Goal: Book appointment/travel/reservation

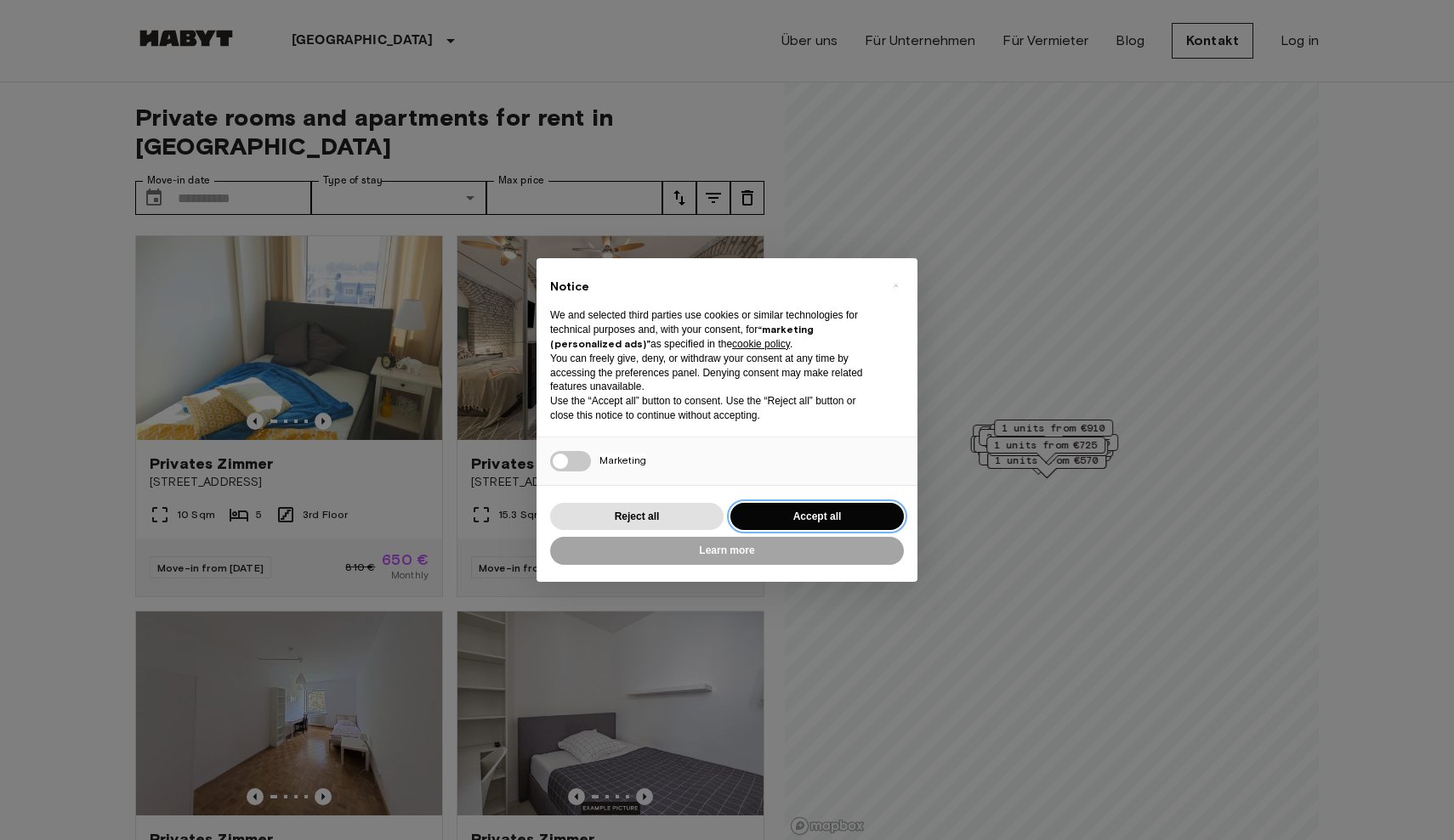
click at [838, 503] on button "Accept all" at bounding box center [817, 516] width 173 height 28
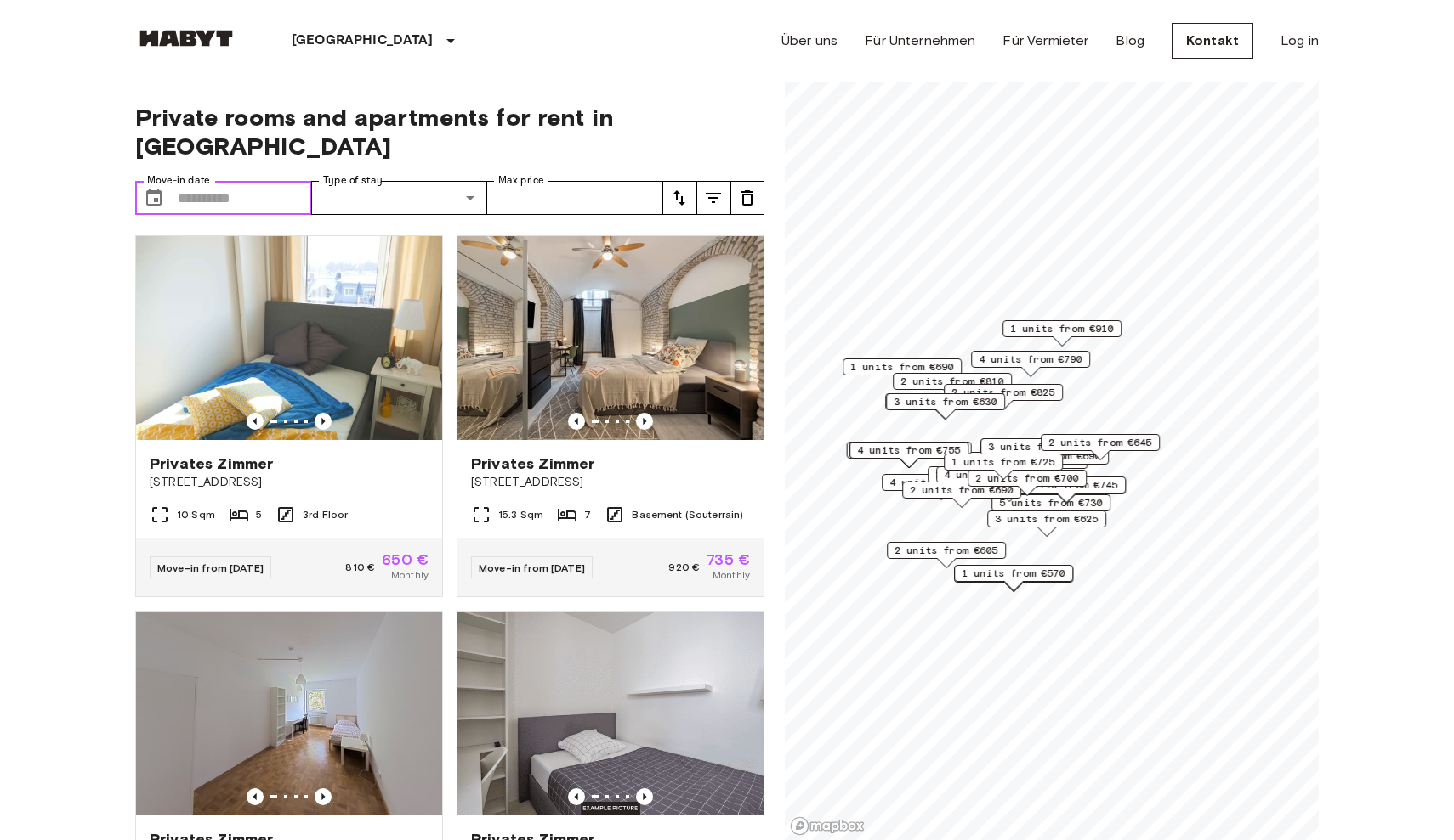
click at [227, 181] on input "Move-in date" at bounding box center [244, 198] width 133 height 34
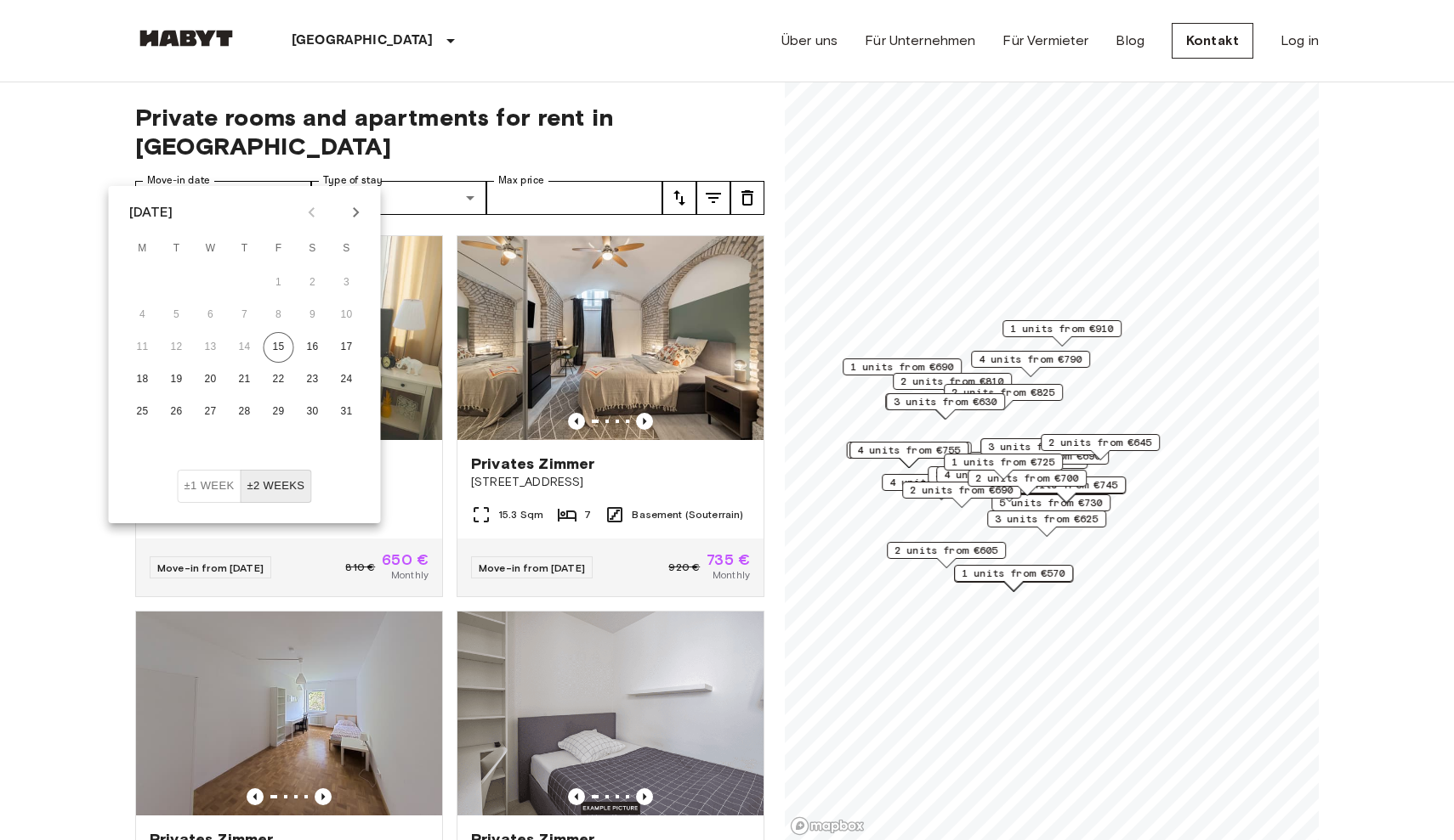
click at [173, 210] on div "[DATE]" at bounding box center [151, 212] width 44 height 21
click at [353, 220] on icon "Next month" at bounding box center [355, 212] width 21 height 21
click at [208, 285] on button "1" at bounding box center [211, 283] width 30 height 30
type input "**********"
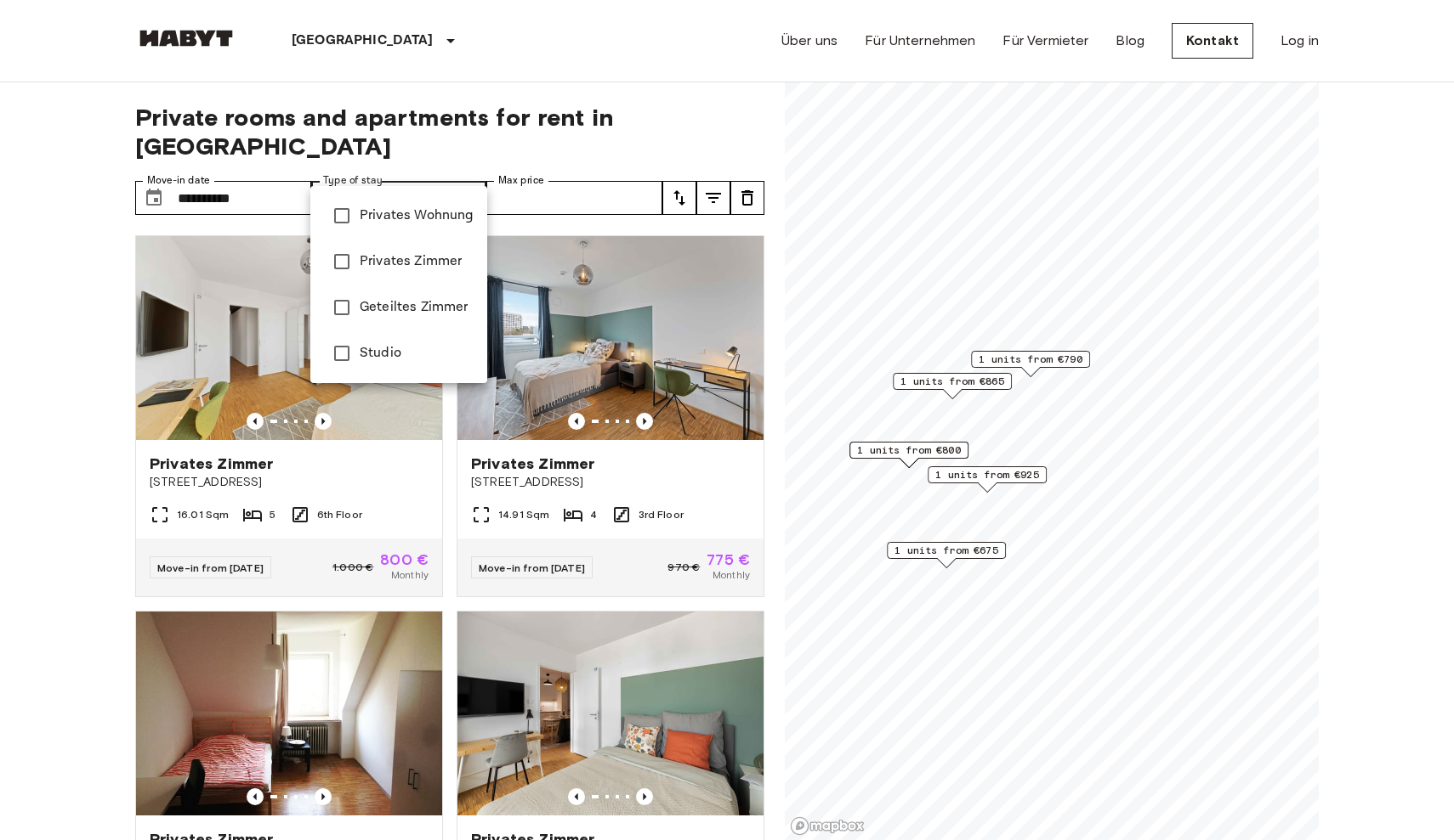
click at [364, 217] on span "Privates Wohnung" at bounding box center [417, 215] width 114 height 21
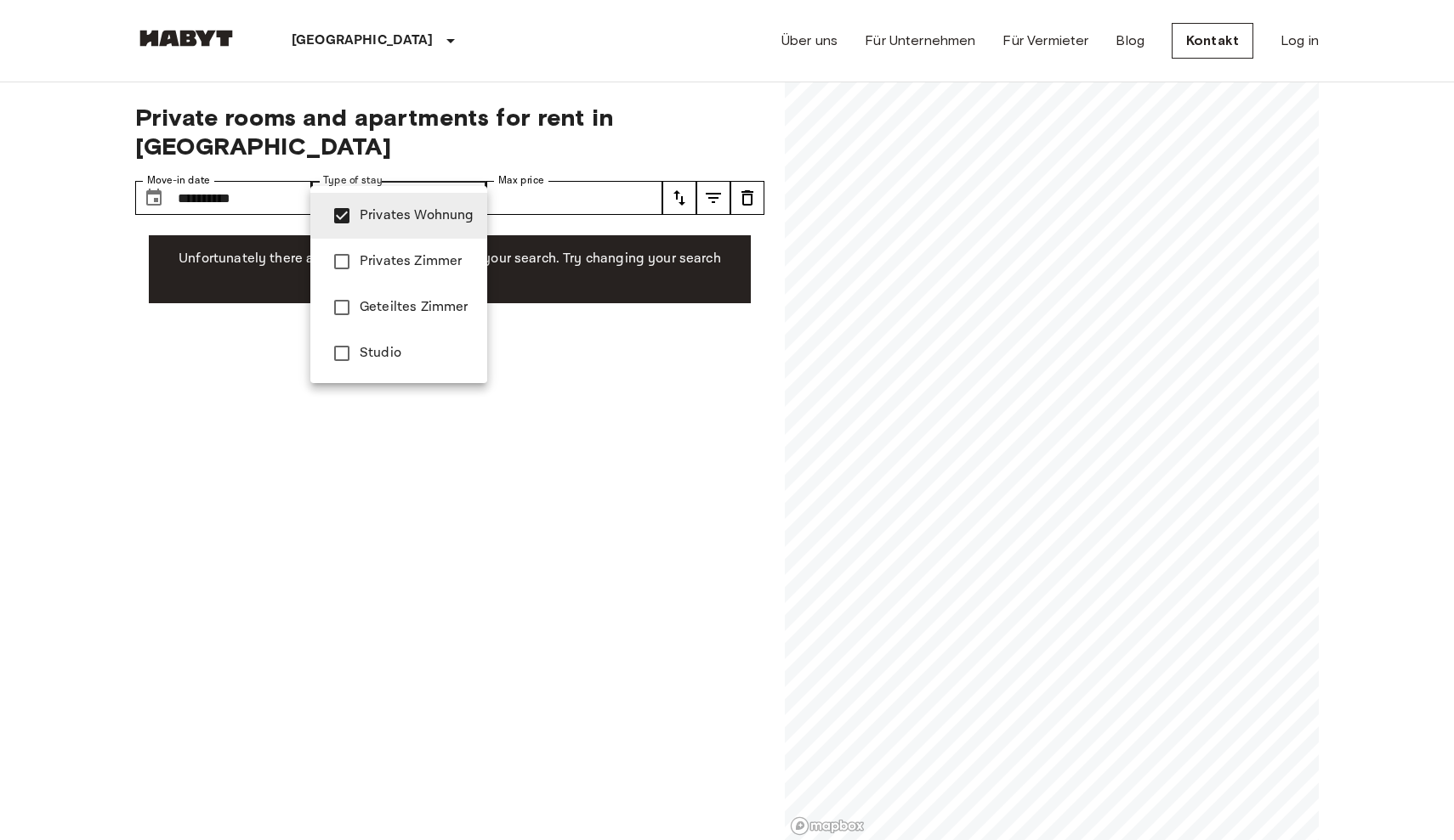
click at [372, 252] on span "Privates Zimmer" at bounding box center [417, 262] width 114 height 21
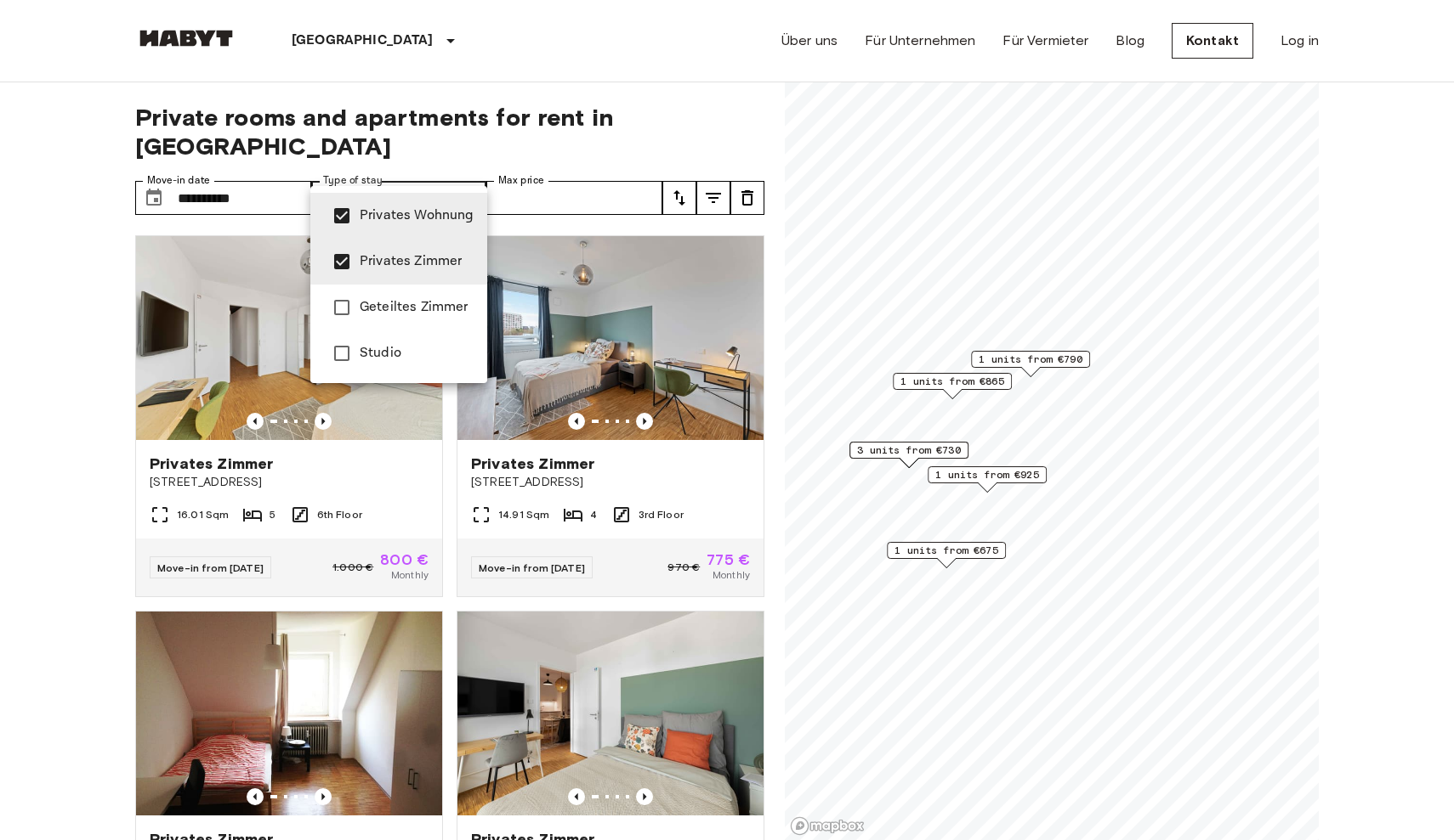
click at [375, 298] on span "Geteiltes Zimmer" at bounding box center [417, 307] width 114 height 21
click at [377, 356] on span "Studio" at bounding box center [417, 353] width 114 height 21
type input "**********"
click at [569, 175] on div at bounding box center [727, 420] width 1454 height 840
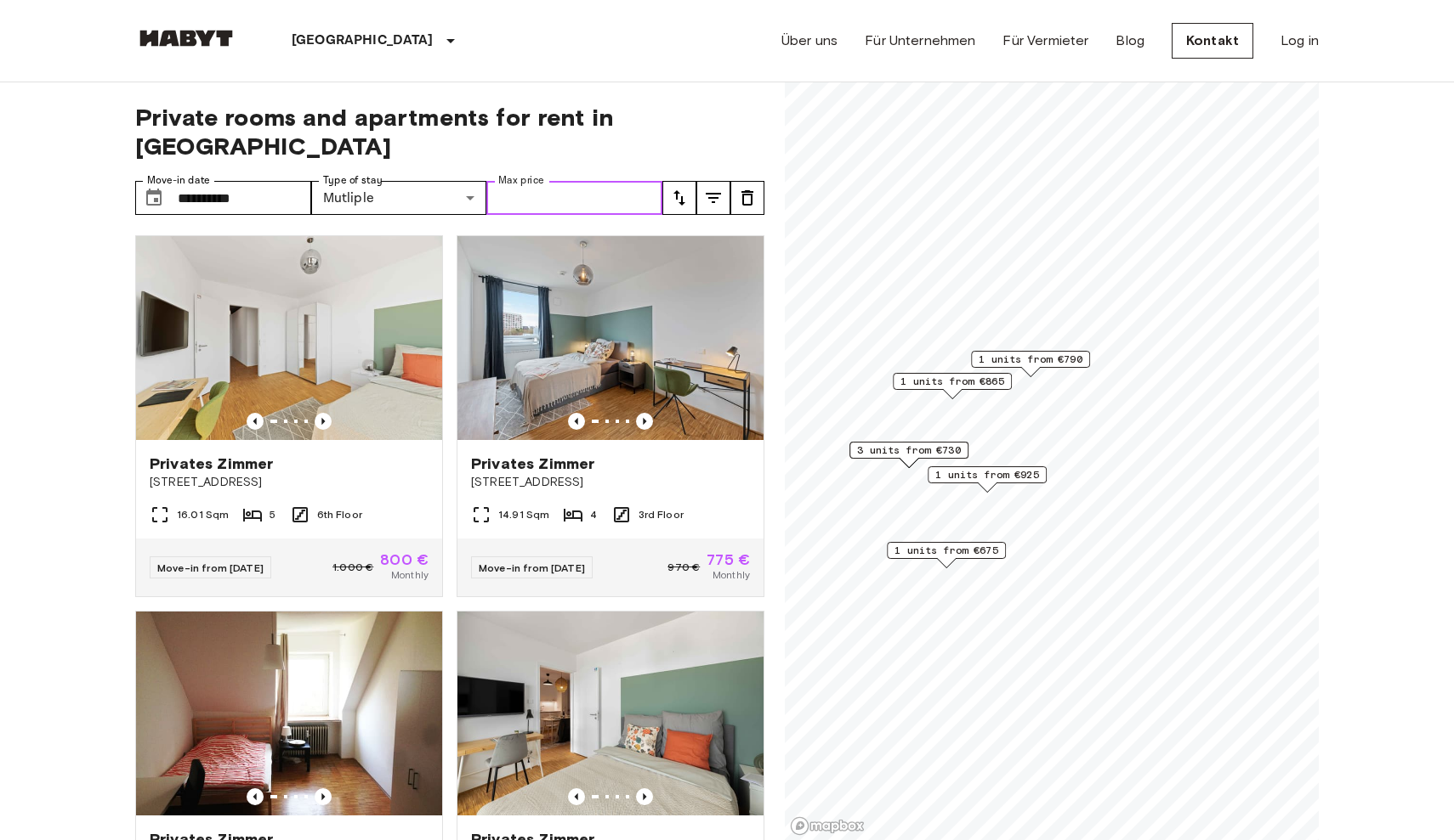
click at [573, 181] on input "Max price" at bounding box center [573, 198] width 176 height 34
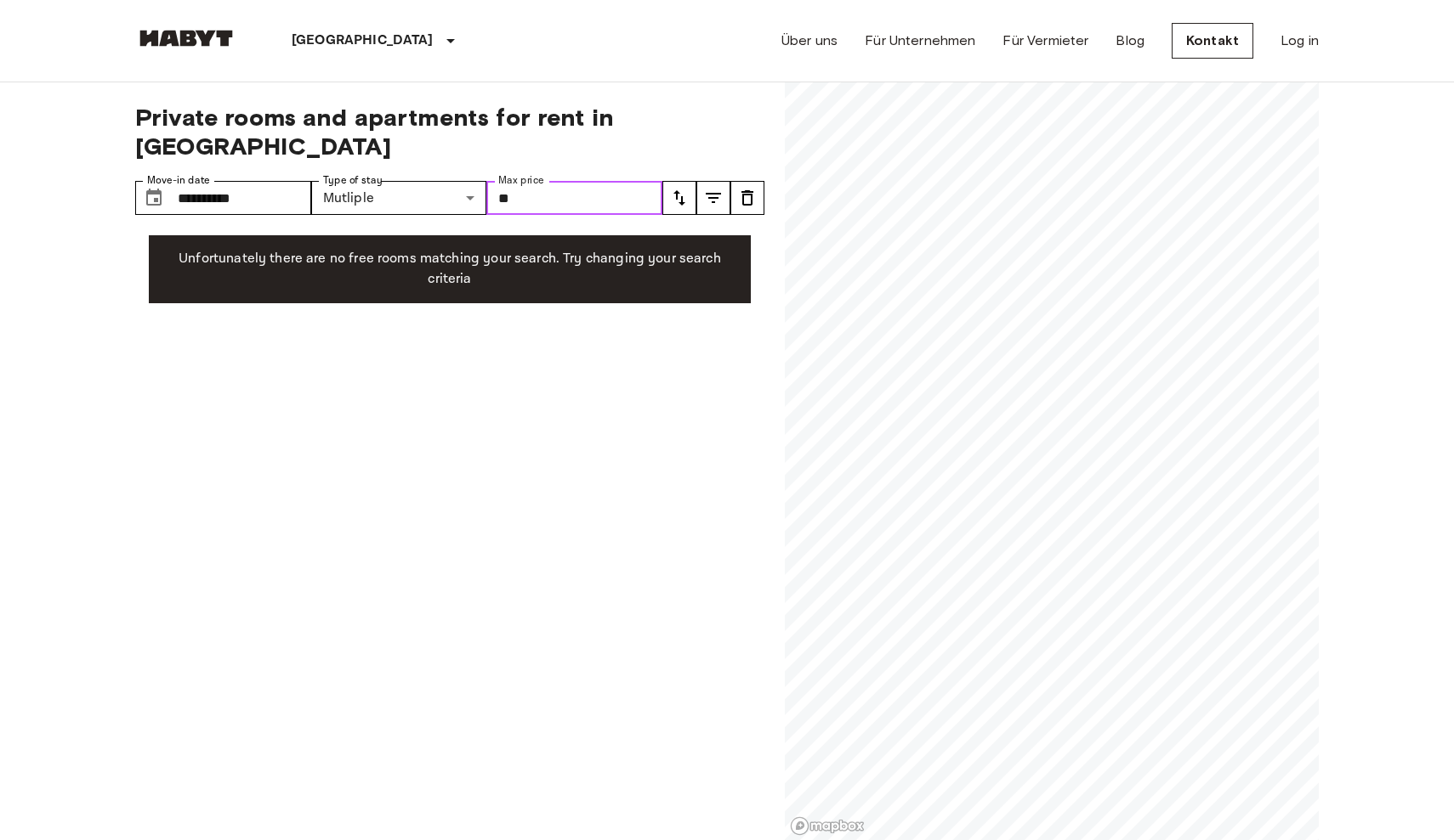
type input "*"
